Goal: Transaction & Acquisition: Purchase product/service

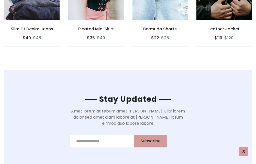
scroll to position [769, 0]
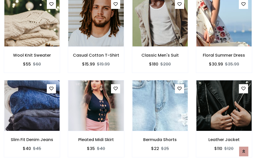
click at [128, 82] on div "Bermuda Shorts $22 $25" at bounding box center [160, 122] width 64 height 85
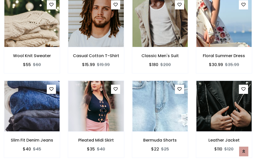
click at [128, 82] on div "Bermuda Shorts $22 $25" at bounding box center [160, 123] width 64 height 85
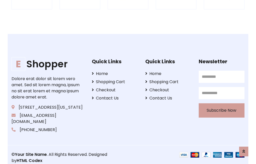
scroll to position [972, 0]
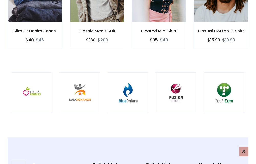
click at [128, 82] on img at bounding box center [128, 93] width 28 height 28
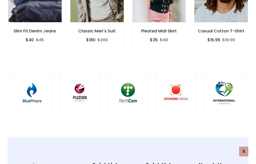
click at [128, 82] on img at bounding box center [128, 93] width 28 height 28
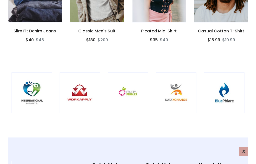
scroll to position [0, 0]
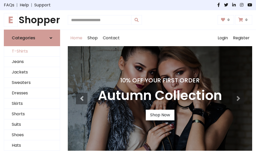
click at [32, 52] on link "T-Shirts" at bounding box center [32, 51] width 56 height 10
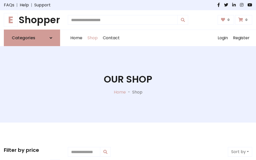
scroll to position [205, 0]
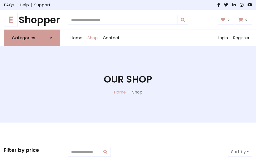
click at [32, 20] on h1 "E Shopper" at bounding box center [32, 19] width 56 height 11
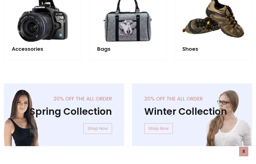
scroll to position [496, 0]
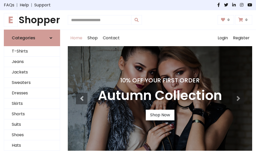
scroll to position [168, 0]
